Goal: Information Seeking & Learning: Learn about a topic

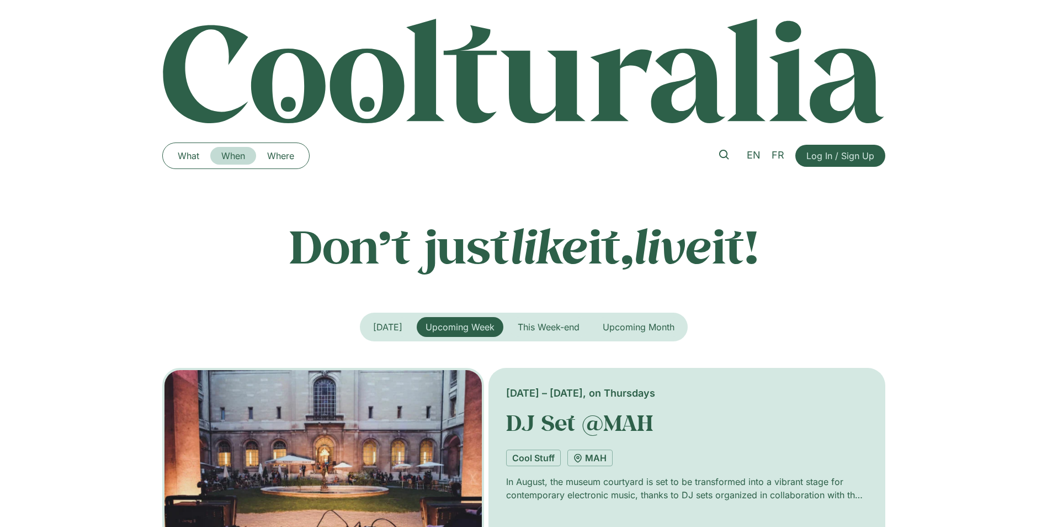
click at [229, 156] on link "When" at bounding box center [233, 156] width 46 height 18
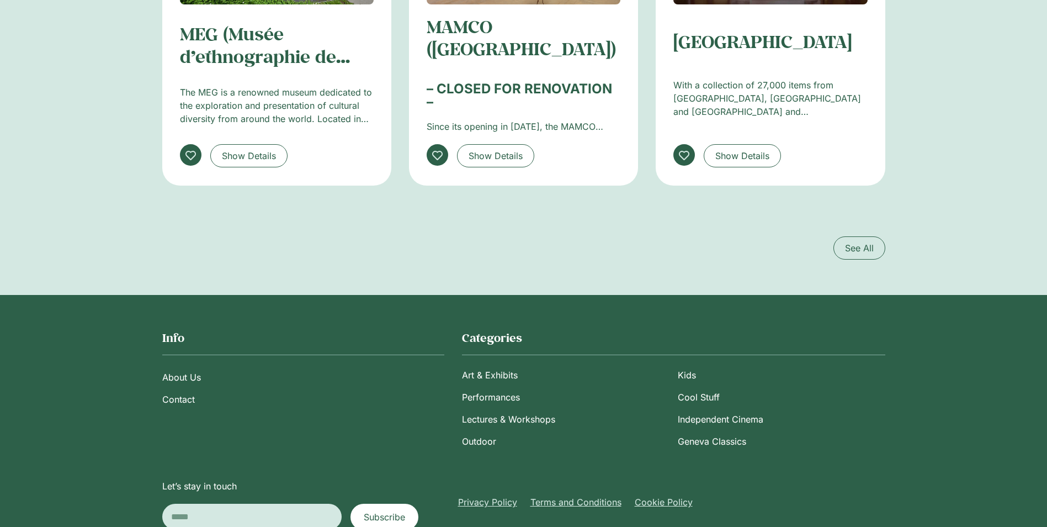
scroll to position [1830, 0]
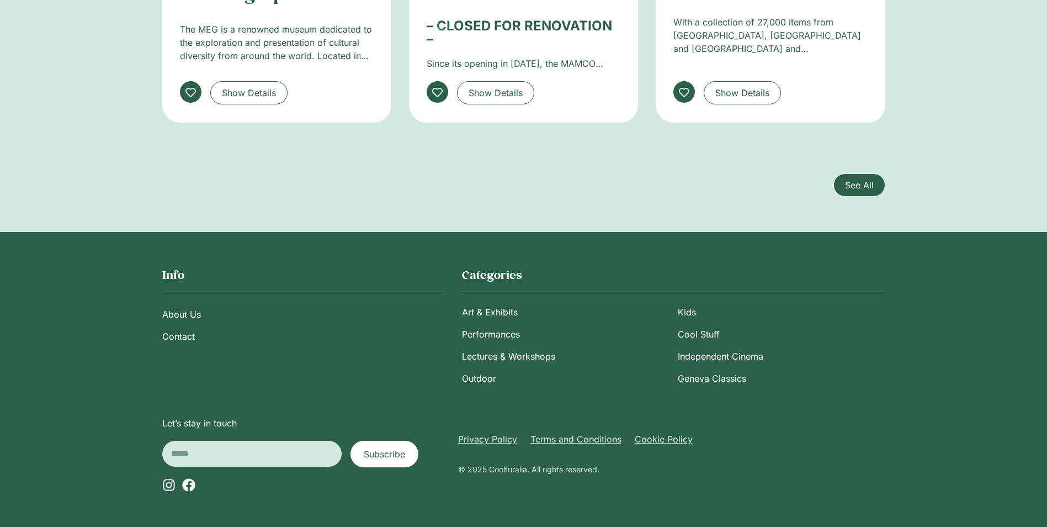
click at [862, 182] on span "See All" at bounding box center [859, 184] width 29 height 13
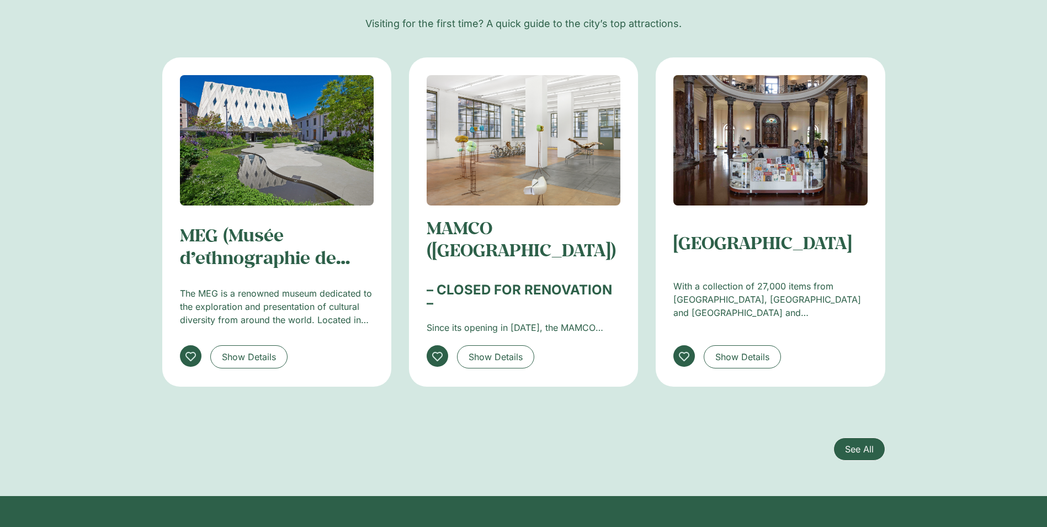
scroll to position [1499, 0]
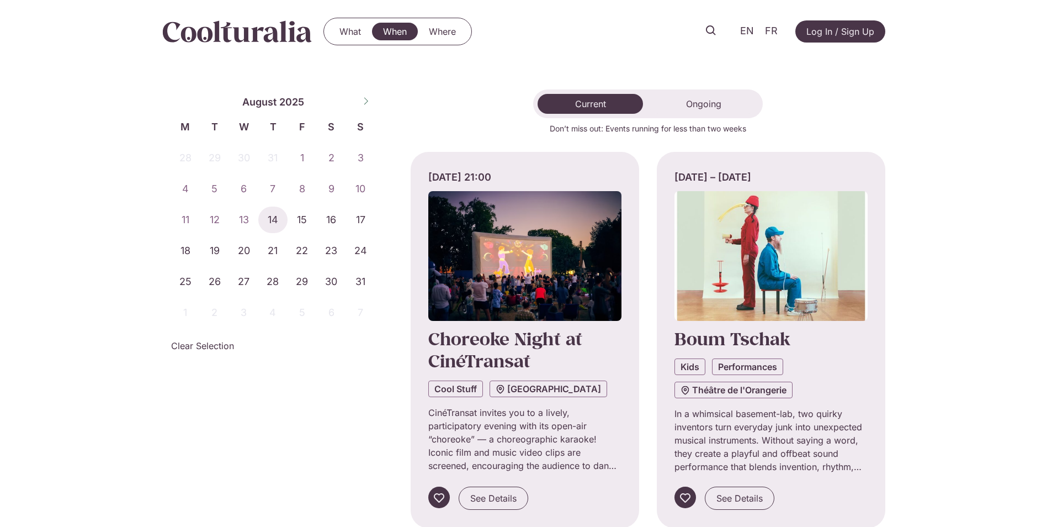
click at [247, 220] on span "13" at bounding box center [243, 219] width 29 height 26
click at [705, 110] on button "Ongoing" at bounding box center [704, 104] width 110 height 20
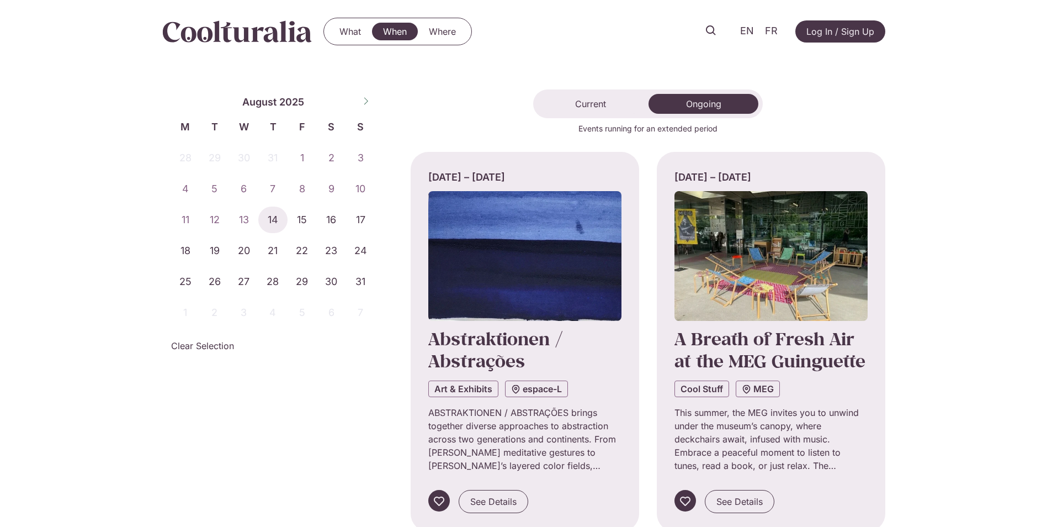
click at [245, 209] on span "13" at bounding box center [243, 219] width 29 height 26
click at [240, 224] on span "13" at bounding box center [243, 219] width 29 height 26
click at [573, 108] on button "Current" at bounding box center [590, 104] width 105 height 20
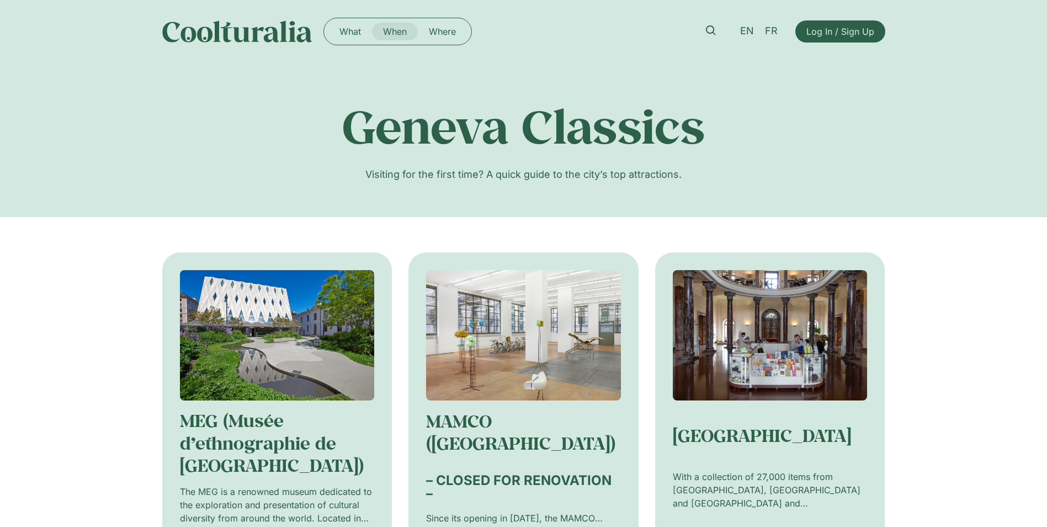
click at [384, 26] on link "When" at bounding box center [395, 32] width 46 height 18
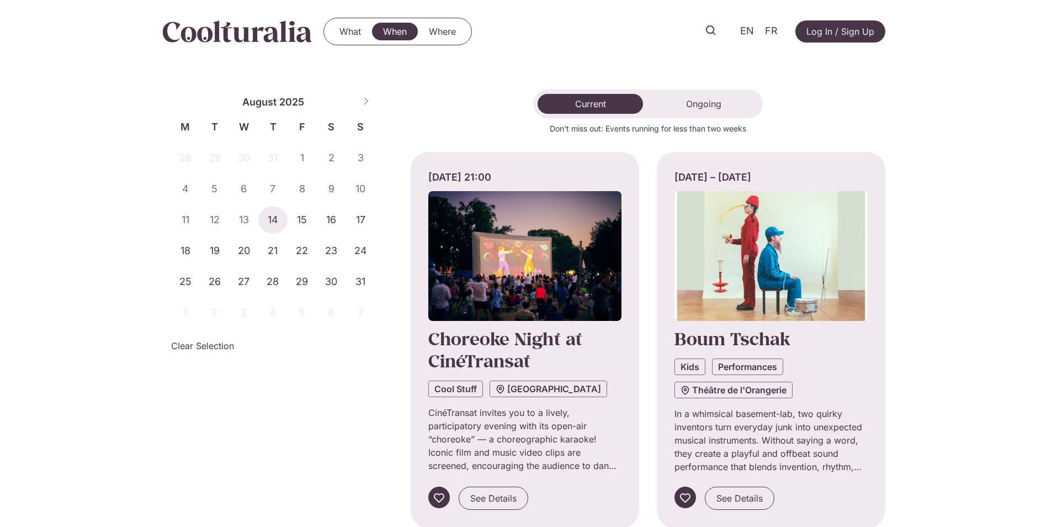
scroll to position [55, 0]
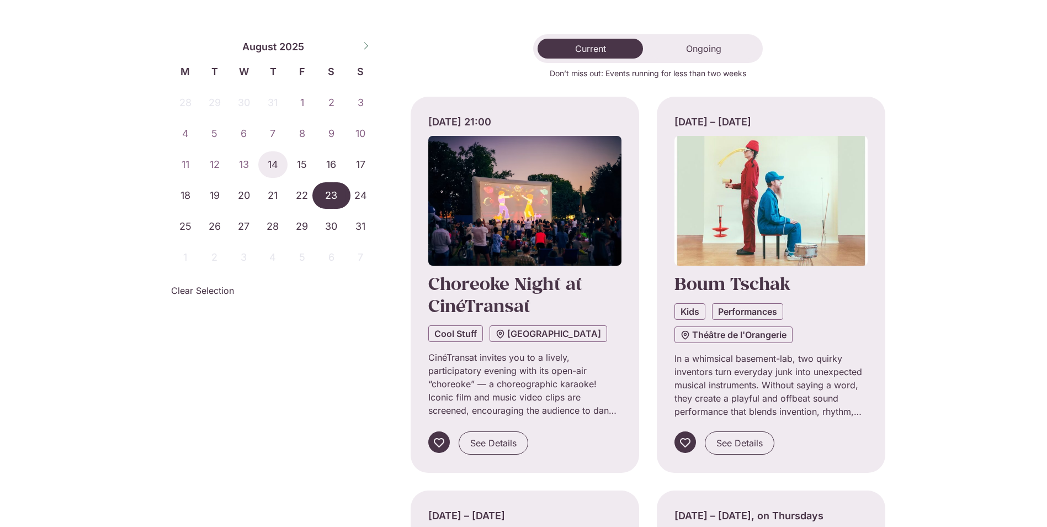
click at [333, 199] on span "23" at bounding box center [331, 195] width 29 height 26
click at [363, 199] on span "24" at bounding box center [360, 195] width 29 height 26
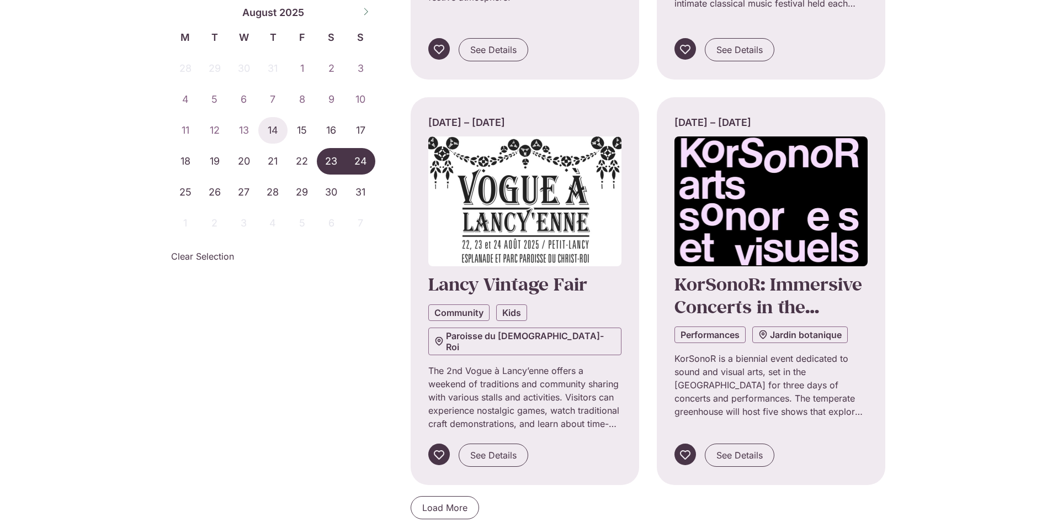
scroll to position [883, 0]
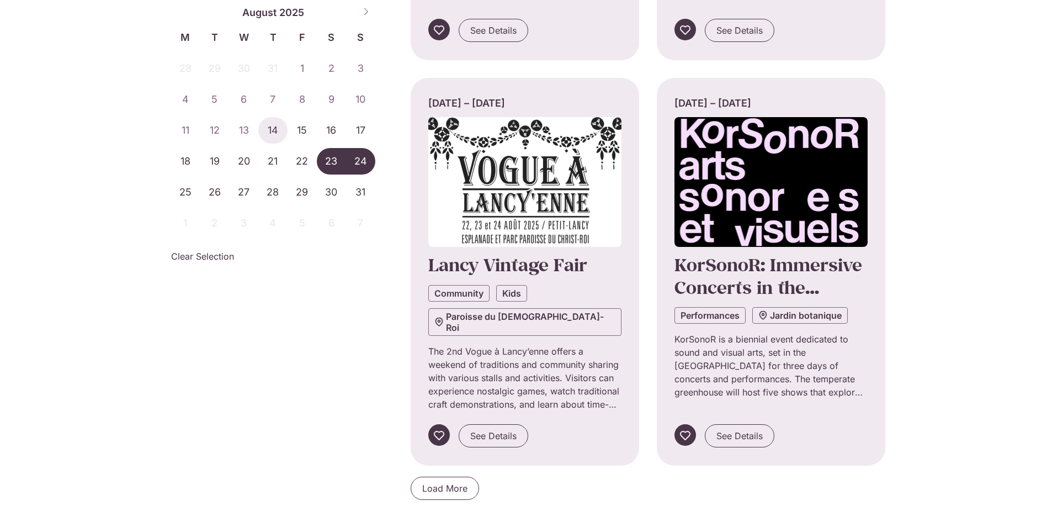
click at [364, 52] on div "****** ********* ******* ******** ******** **** August 2025 M T W T F S S 28 29…" at bounding box center [281, 117] width 220 height 235
